Goal: Use online tool/utility

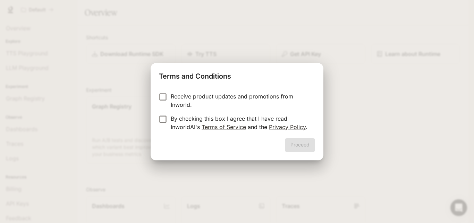
click at [190, 96] on p "Receive product updates and promotions from Inworld." at bounding box center [240, 100] width 139 height 17
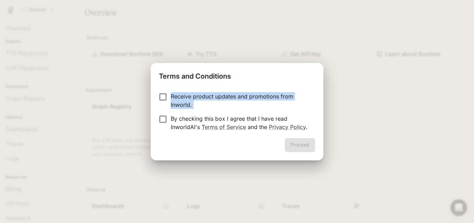
click at [190, 96] on p "Receive product updates and promotions from Inworld." at bounding box center [240, 100] width 139 height 17
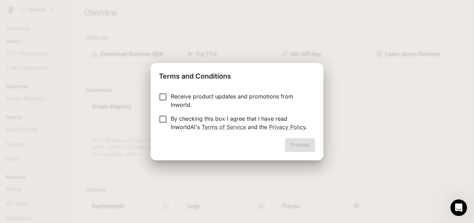
click at [209, 118] on p "By checking this box I agree that I have read InworldAI's Terms of Service and …" at bounding box center [240, 122] width 139 height 17
click at [209, 117] on p "By checking this box I agree that I have read InworldAI's Terms of Service and …" at bounding box center [240, 122] width 139 height 17
click at [209, 116] on p "By checking this box I agree that I have read InworldAI's Terms of Service and …" at bounding box center [240, 122] width 139 height 17
click at [210, 116] on p "By checking this box I agree that I have read InworldAI's Terms of Service and …" at bounding box center [240, 122] width 139 height 17
click at [210, 115] on p "By checking this box I agree that I have read InworldAI's Terms of Service and …" at bounding box center [240, 122] width 139 height 17
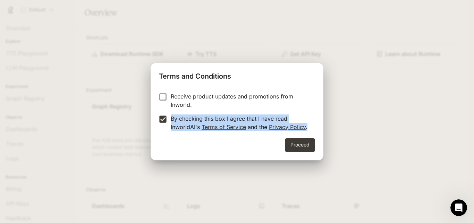
click at [210, 115] on p "By checking this box I agree that I have read InworldAI's Terms of Service and …" at bounding box center [240, 122] width 139 height 17
click at [210, 114] on p "By checking this box I agree that I have read InworldAI's Terms of Service and …" at bounding box center [240, 122] width 139 height 17
click at [179, 133] on div "Receive product updates and promotions from Inworld. By checking this box I agr…" at bounding box center [237, 111] width 173 height 51
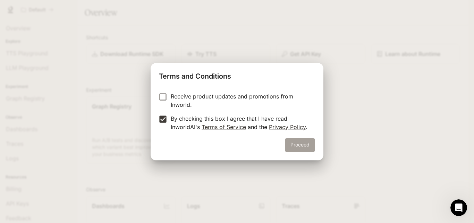
click at [290, 140] on button "Proceed" at bounding box center [300, 145] width 30 height 14
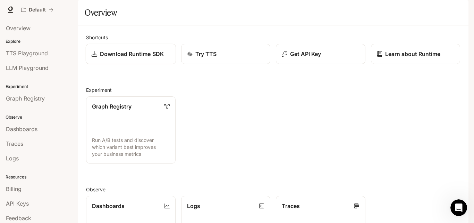
click at [131, 58] on p "Download Runtime SDK" at bounding box center [132, 54] width 64 height 8
click at [198, 58] on p "Try TTS" at bounding box center [206, 54] width 22 height 8
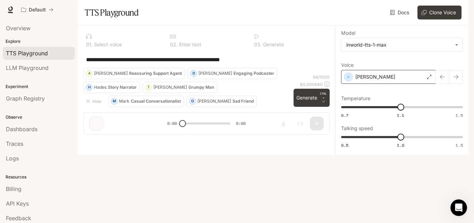
click at [375, 84] on div "[PERSON_NAME]" at bounding box center [388, 77] width 95 height 14
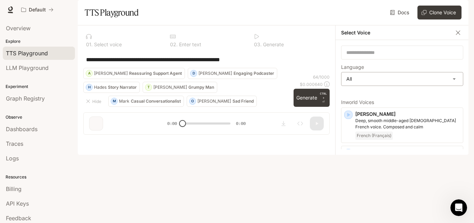
click at [354, 98] on body "**********" at bounding box center [237, 111] width 474 height 223
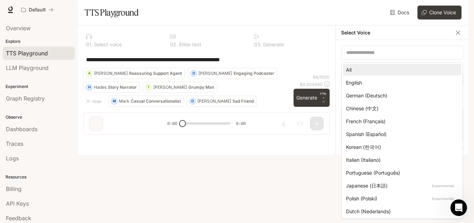
click at [459, 49] on div at bounding box center [237, 111] width 474 height 223
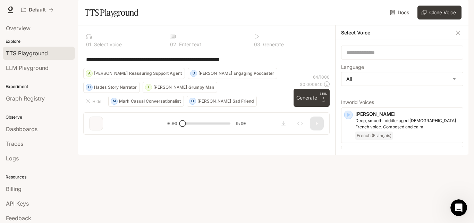
click at [459, 36] on icon "button" at bounding box center [458, 32] width 7 height 7
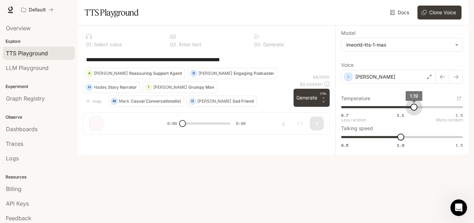
click at [414, 112] on span "0.7 1.1 1.5 1.19" at bounding box center [400, 107] width 119 height 10
type input "****"
drag, startPoint x: 419, startPoint y: 126, endPoint x: 402, endPoint y: 127, distance: 16.4
click at [402, 110] on span "1.11" at bounding box center [402, 107] width 7 height 7
type input "*"
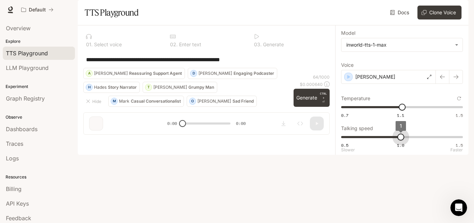
drag, startPoint x: 412, startPoint y: 156, endPoint x: 397, endPoint y: 143, distance: 19.7
click at [398, 140] on span "1" at bounding box center [401, 136] width 7 height 7
drag, startPoint x: 196, startPoint y: 198, endPoint x: 182, endPoint y: 200, distance: 14.1
click at [193, 140] on div "**********" at bounding box center [207, 82] width 258 height 115
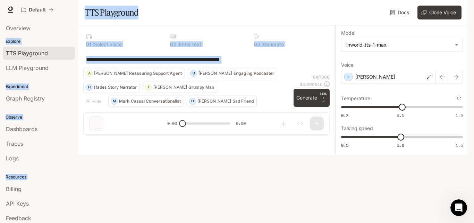
drag, startPoint x: 182, startPoint y: 200, endPoint x: 223, endPoint y: 192, distance: 41.9
click at [315, 222] on html "**********" at bounding box center [237, 111] width 474 height 223
click at [182, 68] on div "**********" at bounding box center [206, 59] width 247 height 17
